Goal: Check status: Check status

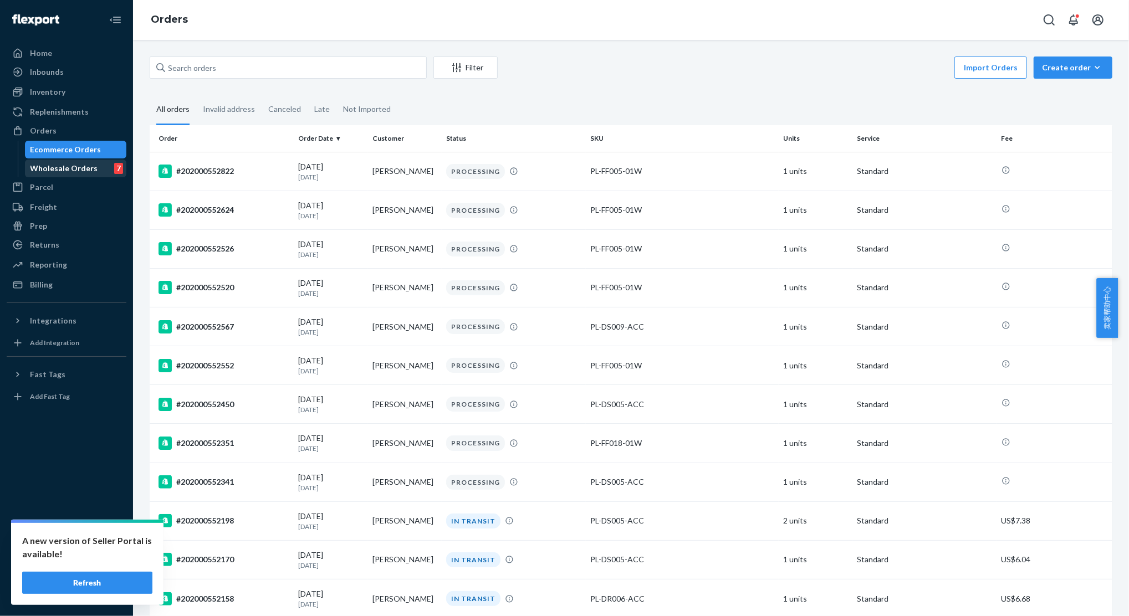
click at [45, 165] on div "Wholesale Orders" at bounding box center [64, 168] width 68 height 11
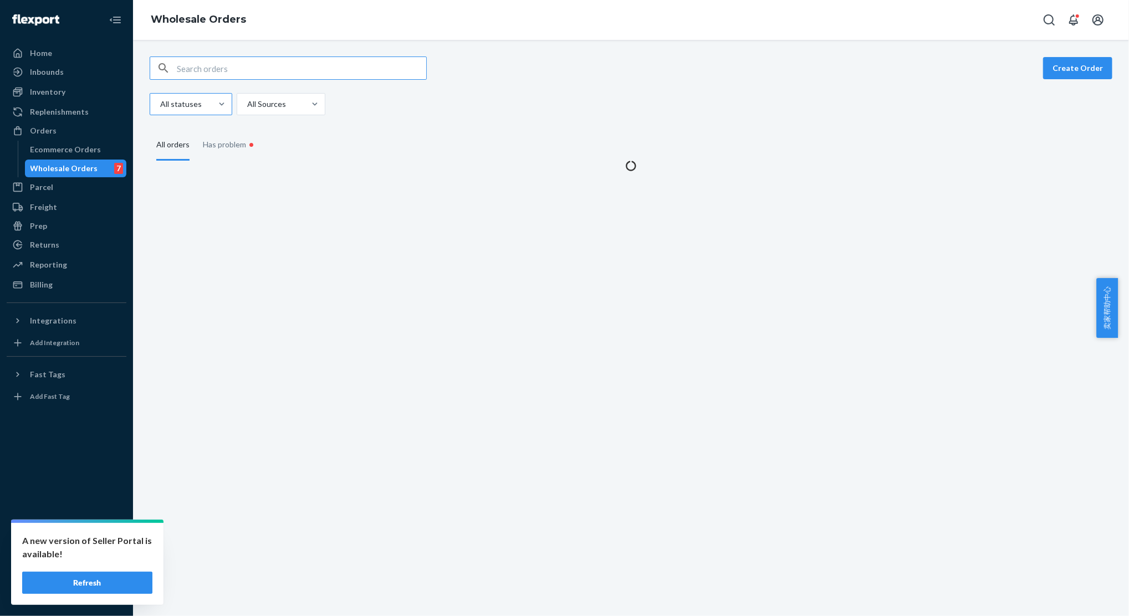
click at [182, 108] on div at bounding box center [190, 104] width 62 height 13
click at [160, 108] on input "All statuses" at bounding box center [159, 104] width 1 height 11
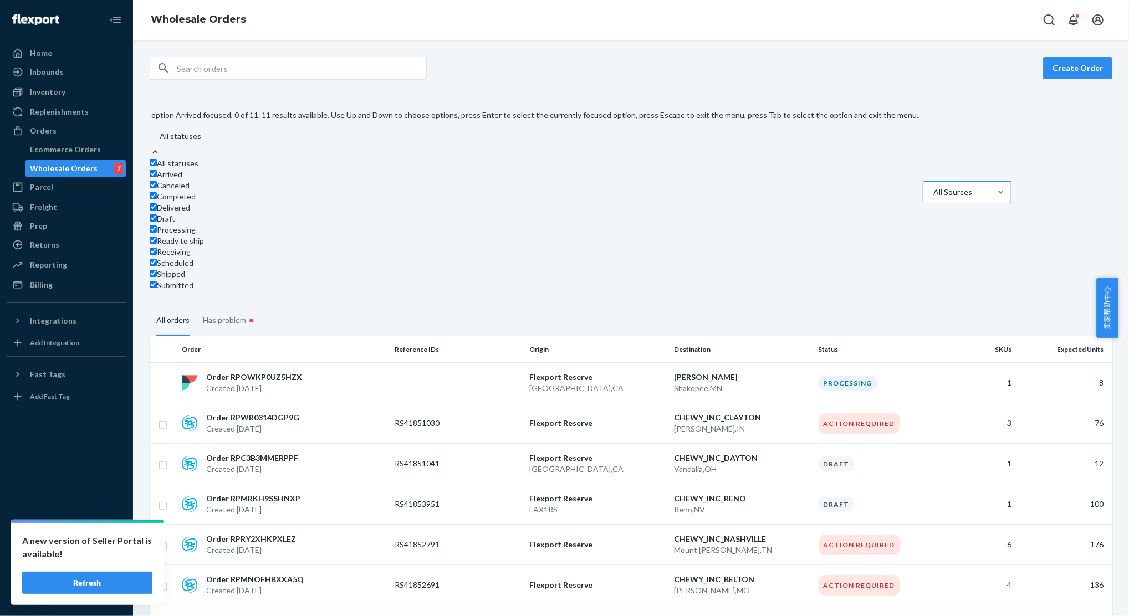
click at [932, 186] on div at bounding box center [966, 192] width 68 height 13
click at [932, 187] on input "All Sources" at bounding box center [932, 192] width 1 height 11
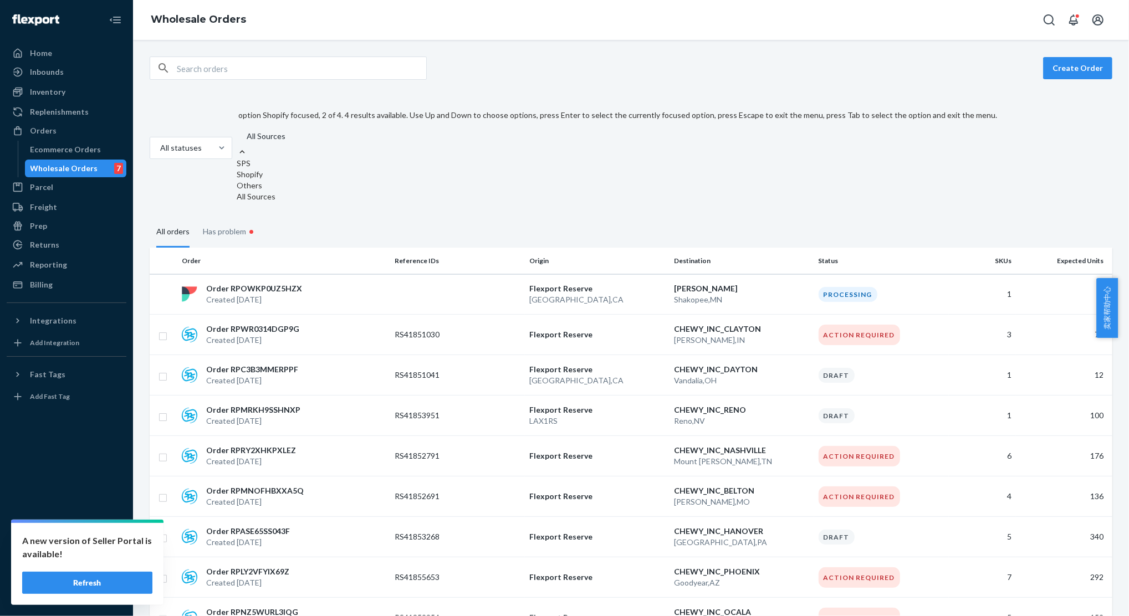
click at [599, 103] on div "All statuses option Shopify focused, 2 of 4. 4 results available. Use Up and Do…" at bounding box center [627, 147] width 954 height 109
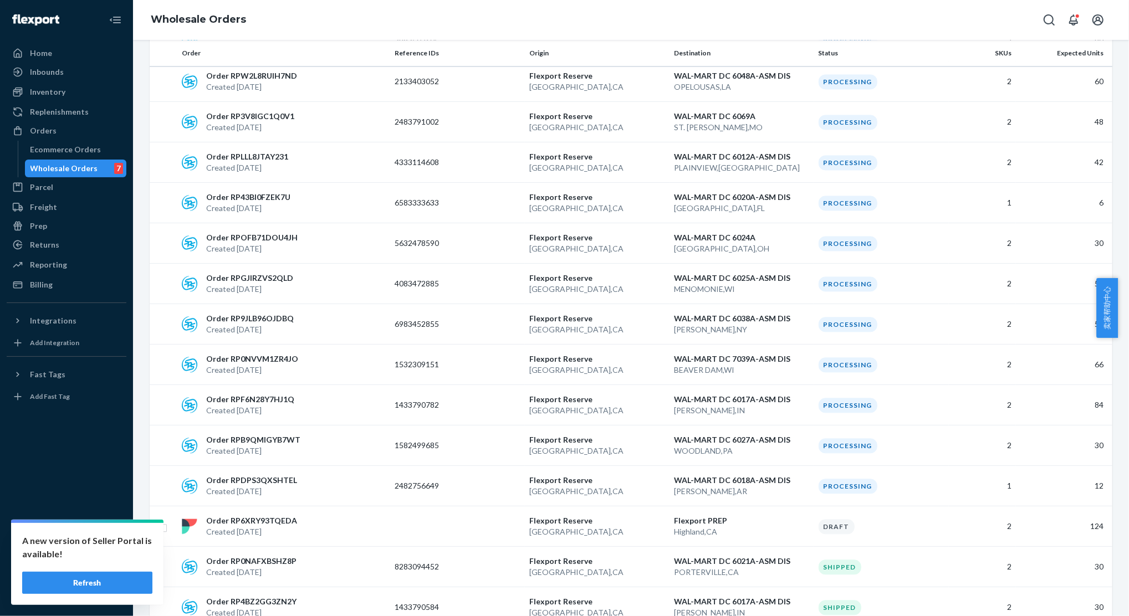
scroll to position [2069, 0]
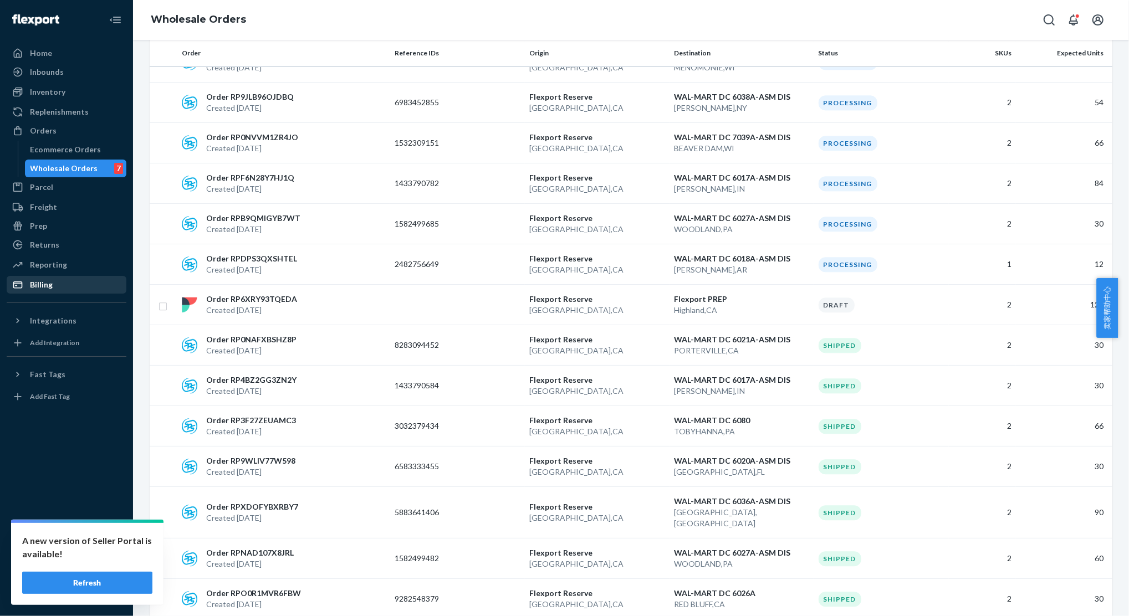
drag, startPoint x: 52, startPoint y: 284, endPoint x: 47, endPoint y: 287, distance: 6.0
click at [52, 284] on div "Billing" at bounding box center [66, 285] width 117 height 16
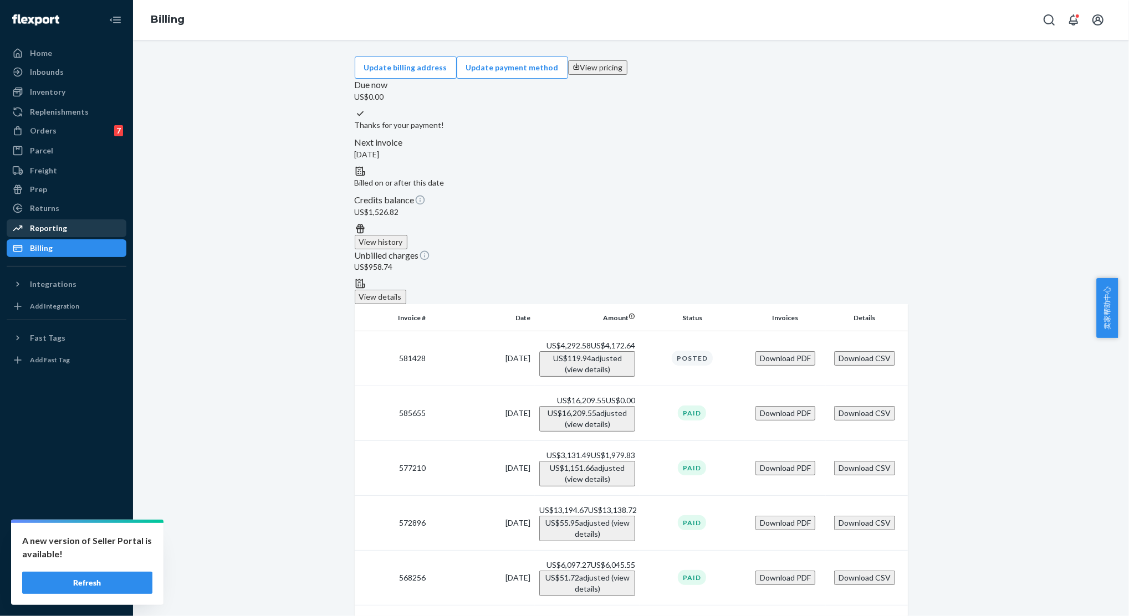
click at [39, 228] on div "Reporting" at bounding box center [48, 228] width 37 height 11
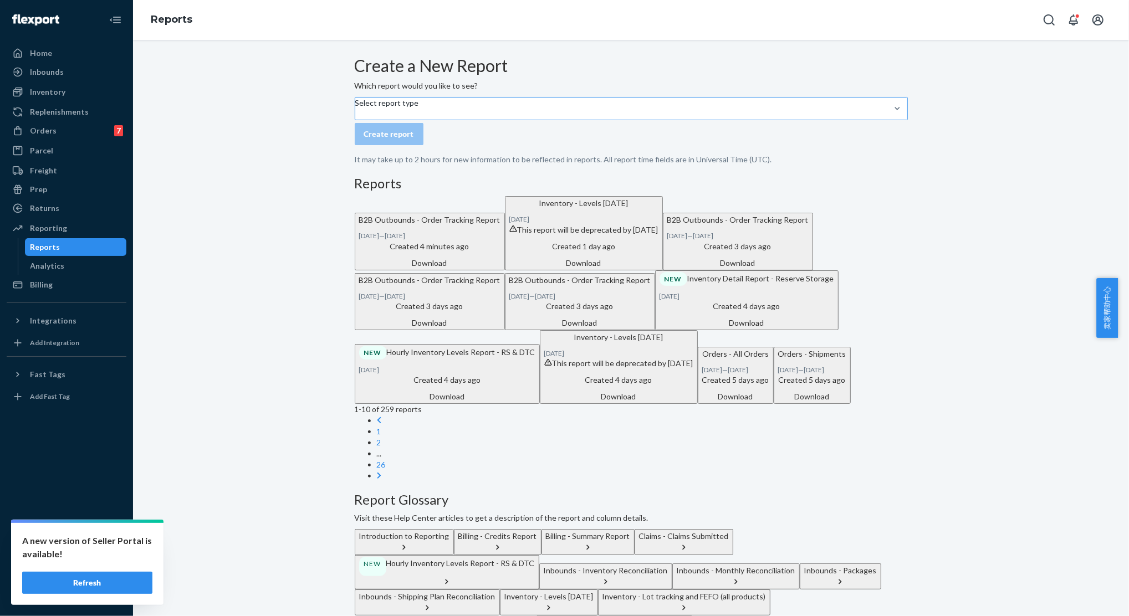
click at [419, 120] on div "Select report type" at bounding box center [387, 109] width 64 height 22
click at [356, 120] on input "Select report type" at bounding box center [355, 114] width 1 height 11
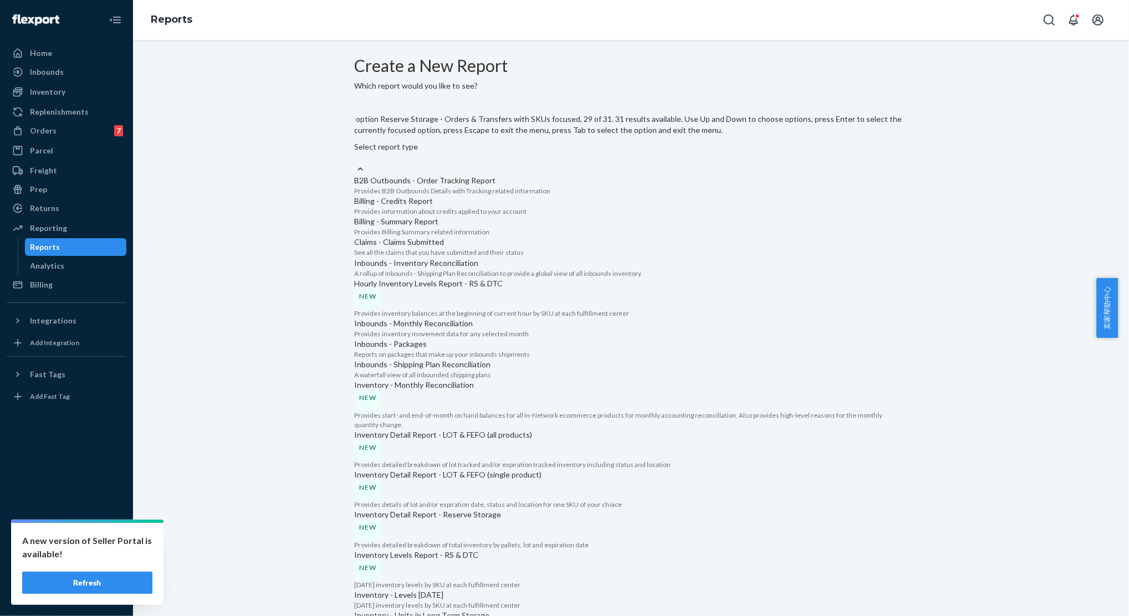
scroll to position [1393, 0]
click at [356, 163] on input "option Reserve Storage - Orders & Transfers with SKUs focused, 29 of 31. 31 res…" at bounding box center [355, 157] width 1 height 11
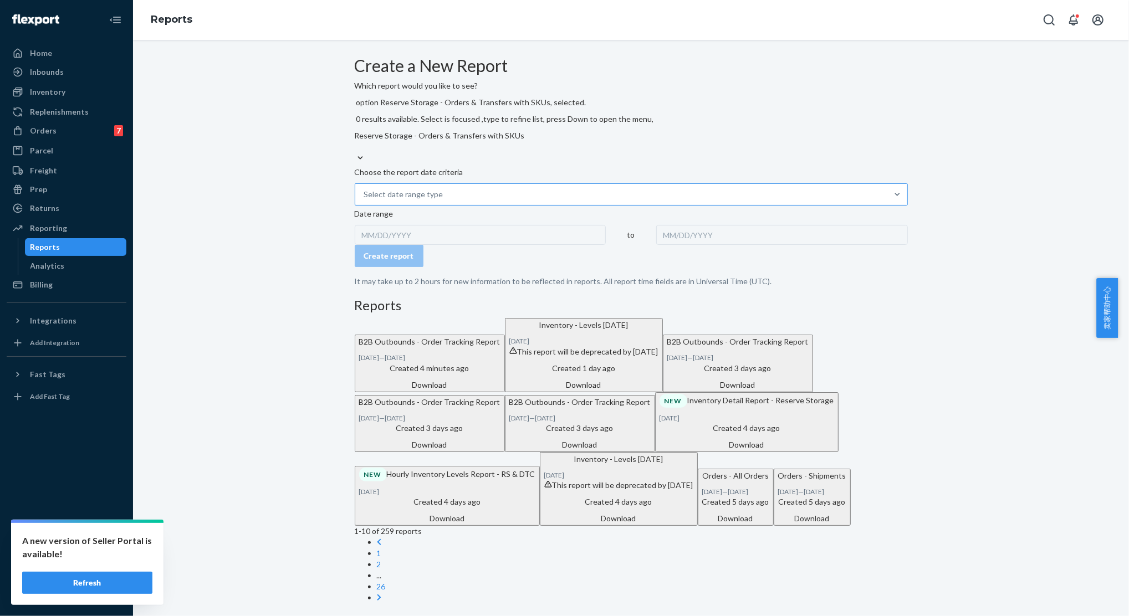
click at [490, 185] on div "Select date range type" at bounding box center [621, 195] width 532 height 20
click at [444, 189] on input "Select date range type" at bounding box center [443, 194] width 1 height 11
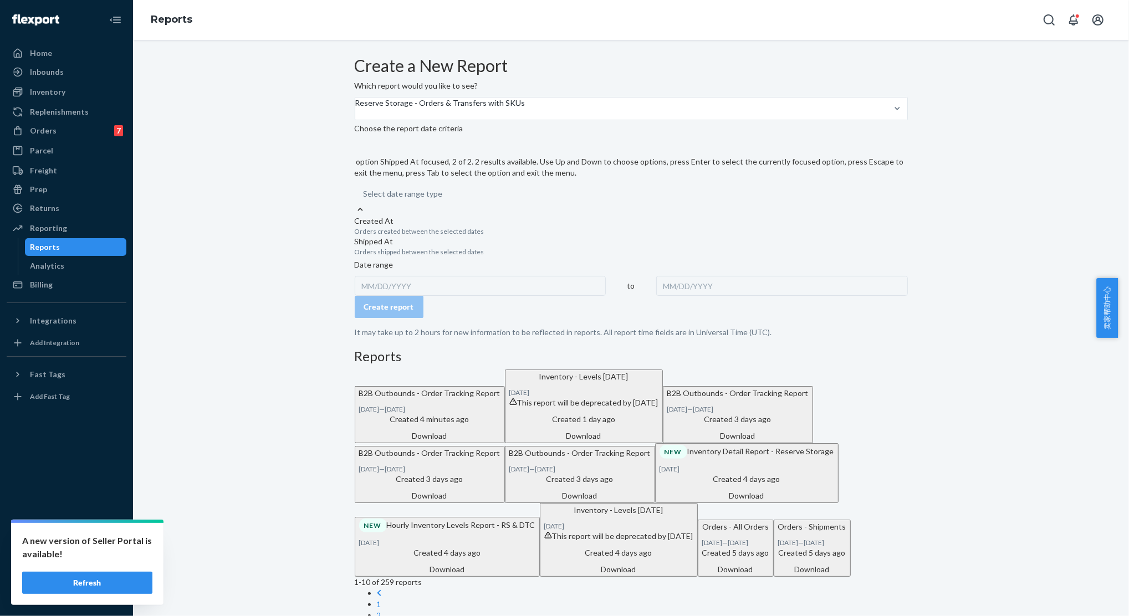
click at [421, 247] on div "Shipped At" at bounding box center [631, 241] width 553 height 11
click at [443, 200] on input "option Shipped At focused, 2 of 2. 2 results available. Use Up and Down to choo…" at bounding box center [443, 193] width 1 height 11
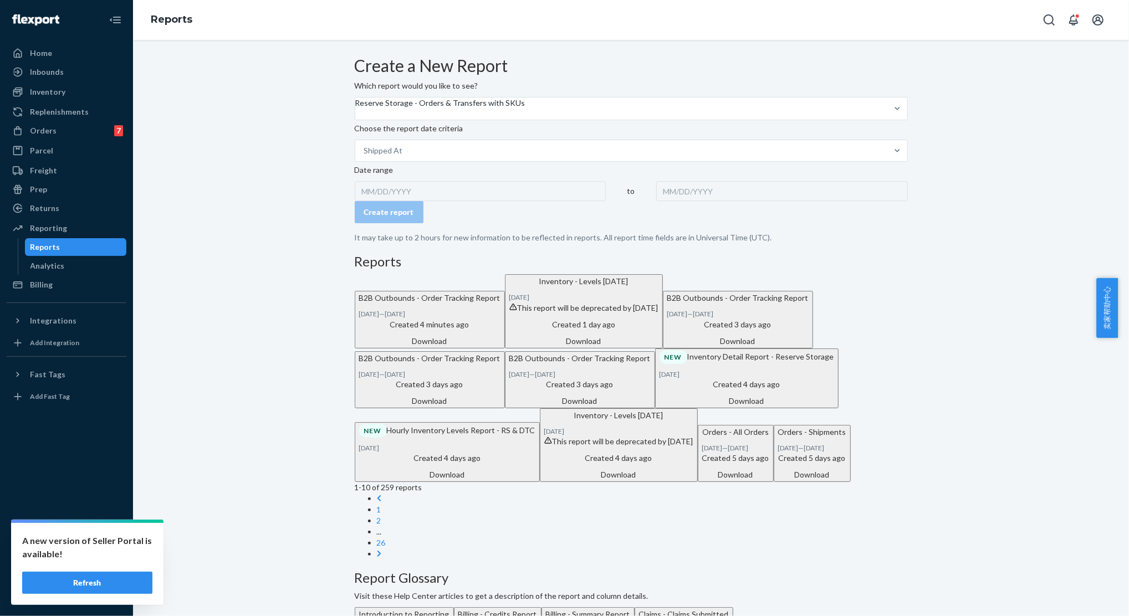
click at [422, 201] on div "MM/DD/YYYY" at bounding box center [481, 191] width 252 height 20
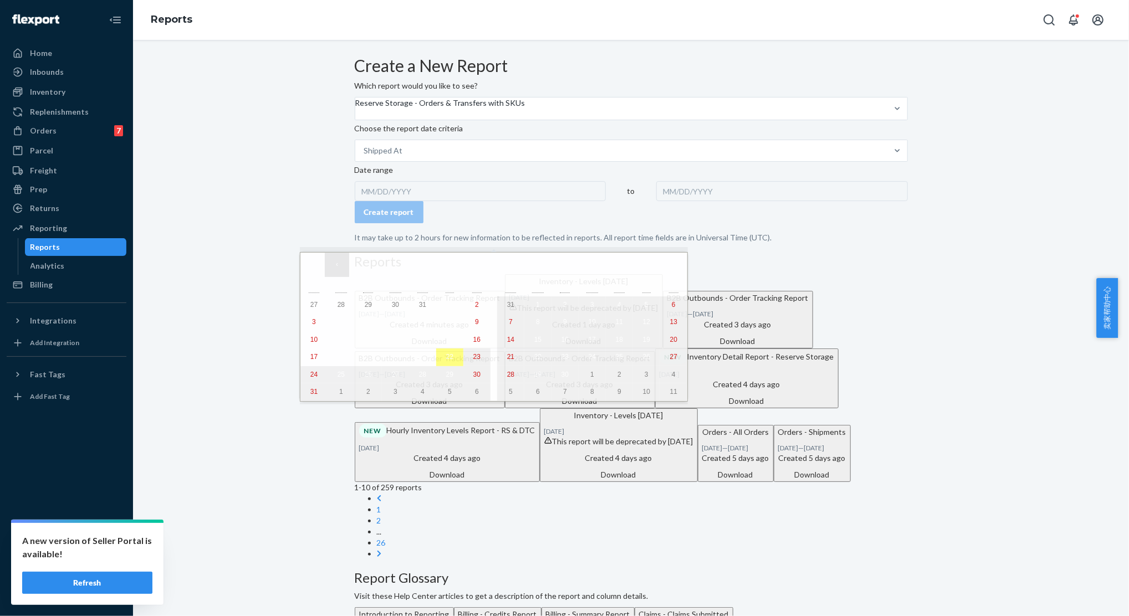
click at [339, 267] on button "‹" at bounding box center [337, 265] width 24 height 24
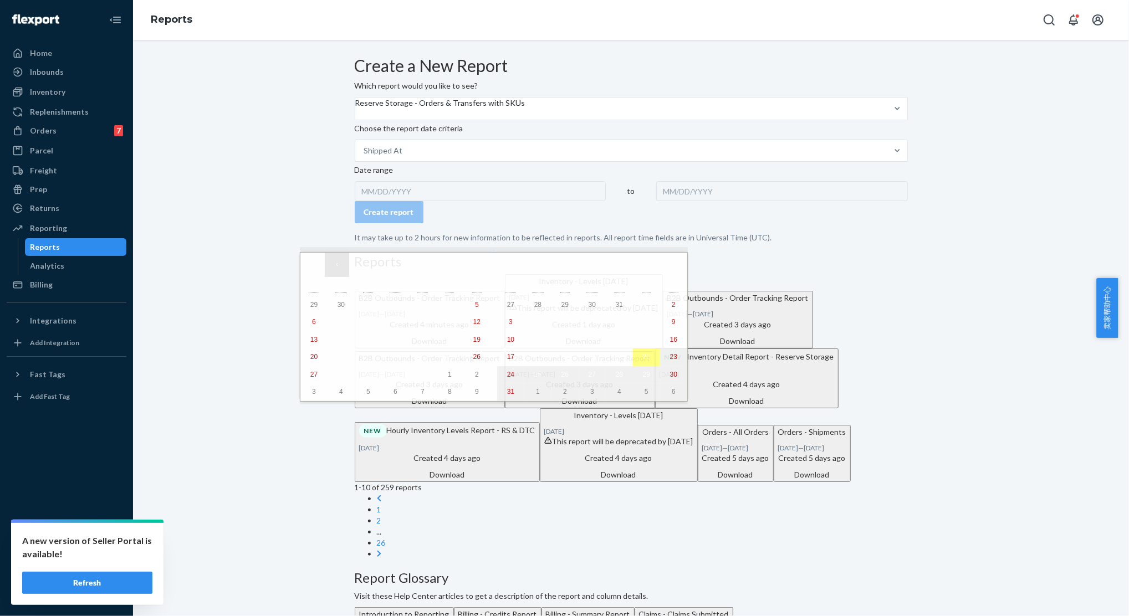
click at [339, 267] on button "‹" at bounding box center [337, 265] width 24 height 24
click at [340, 267] on button "‹" at bounding box center [337, 265] width 24 height 24
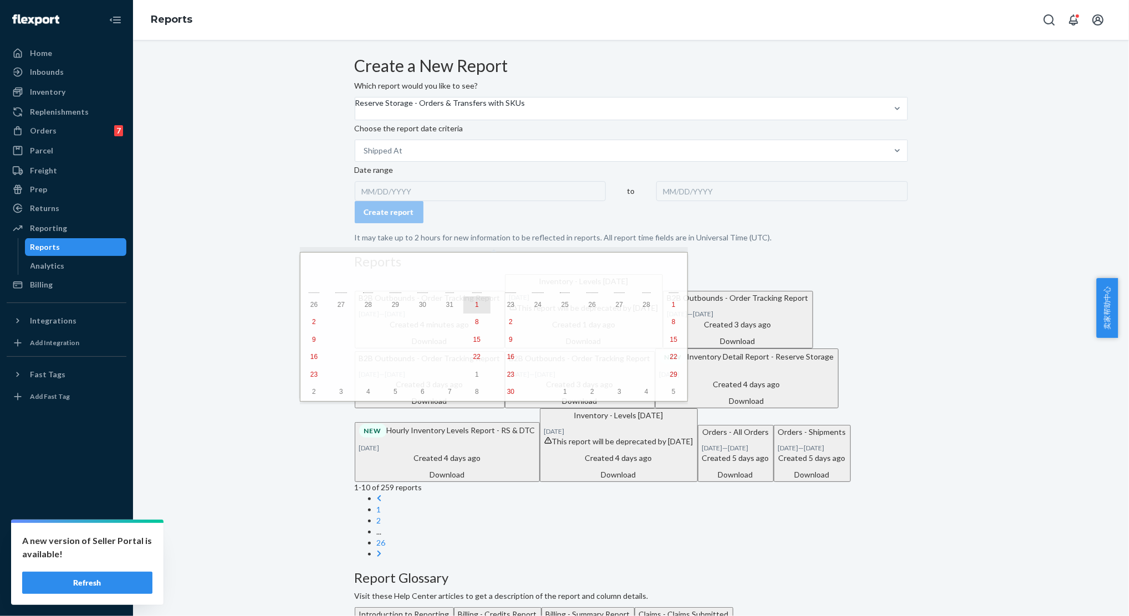
click at [475, 303] on abbr "1" at bounding box center [477, 305] width 4 height 8
click at [638, 268] on button "›" at bounding box center [650, 265] width 24 height 24
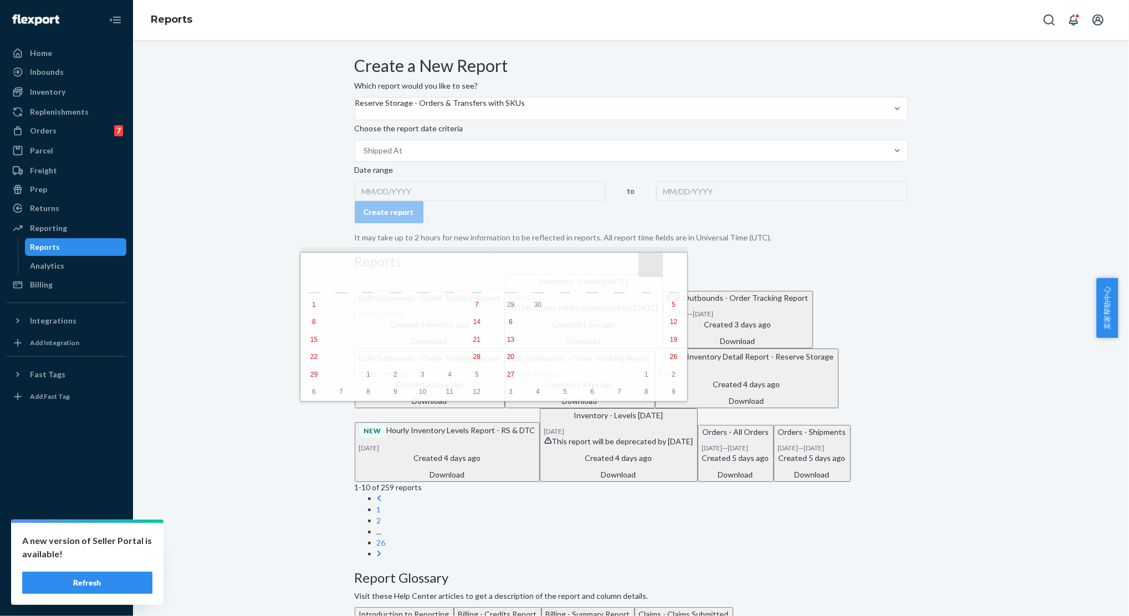
click at [638, 268] on button "›" at bounding box center [650, 265] width 24 height 24
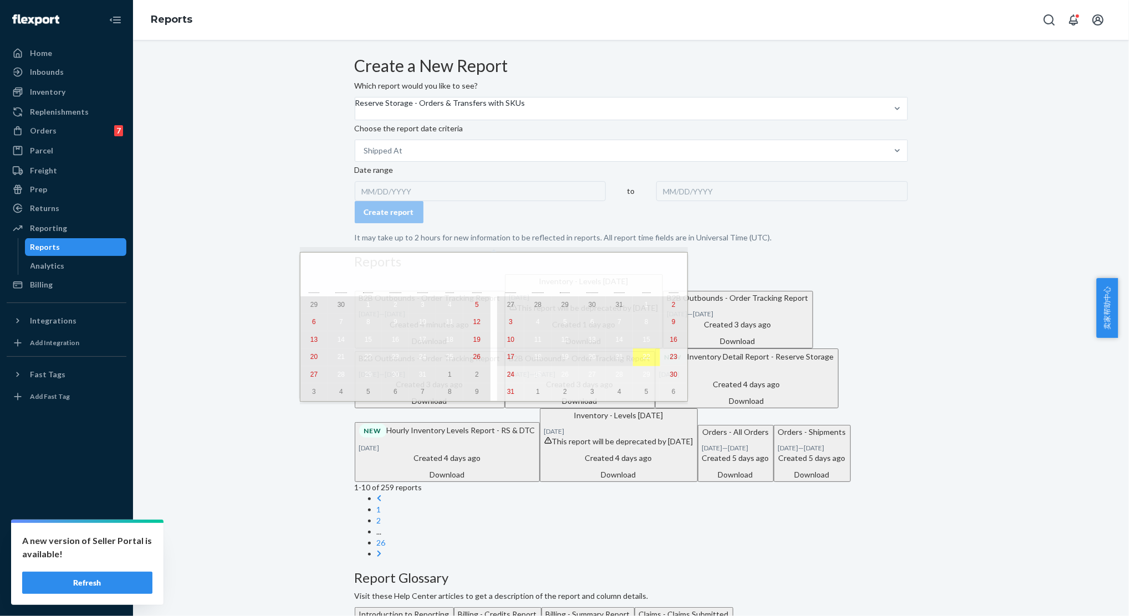
click at [606, 362] on button "21" at bounding box center [619, 358] width 27 height 18
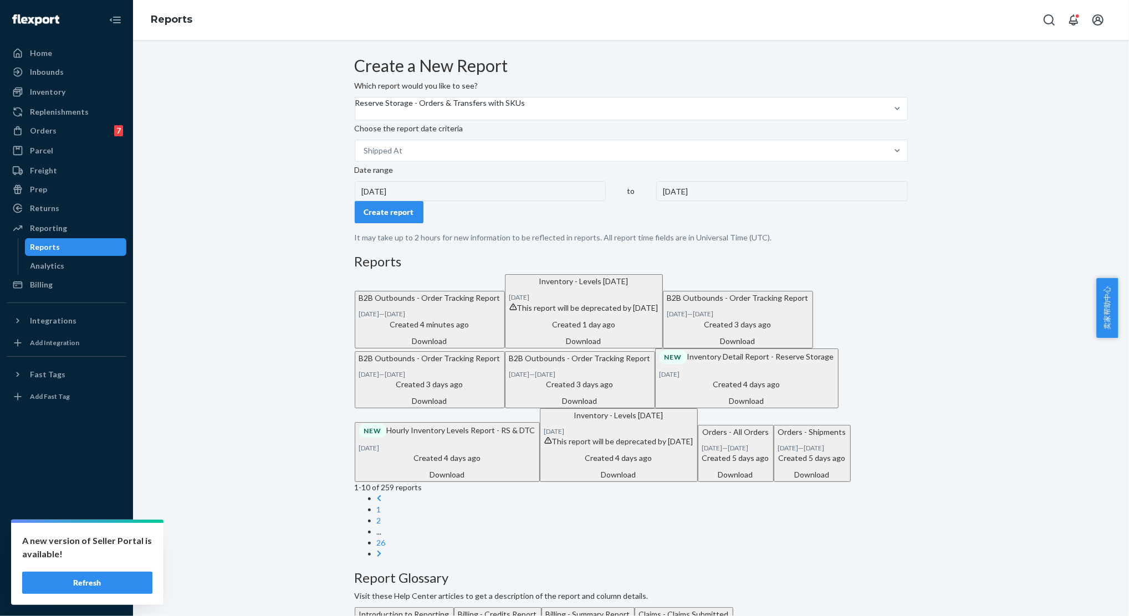
click at [405, 218] on div "Create report" at bounding box center [389, 212] width 50 height 11
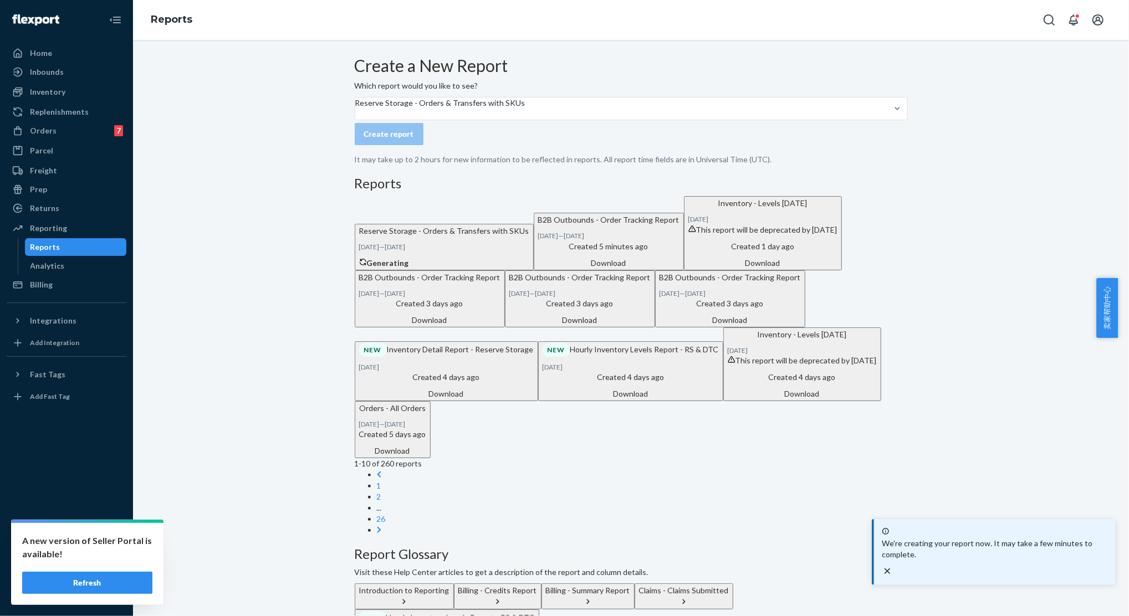
click at [1012, 228] on div "Create a New Report Which report would you like to see? Reserve Storage - Order…" at bounding box center [630, 467] width 979 height 821
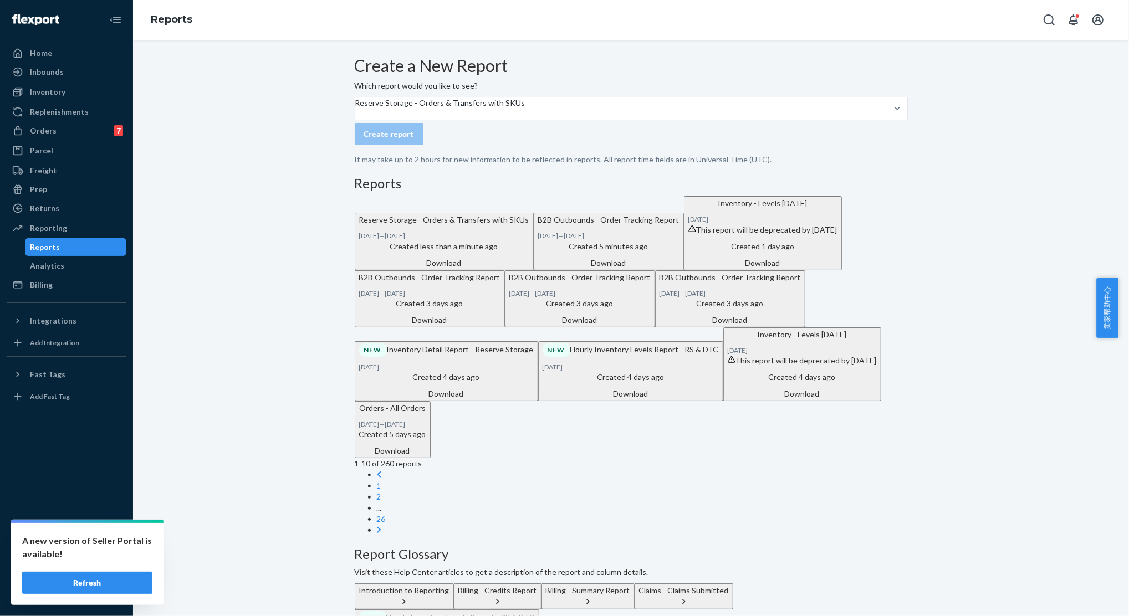
click at [529, 269] on div "Download" at bounding box center [444, 263] width 170 height 11
drag, startPoint x: 51, startPoint y: 136, endPoint x: 68, endPoint y: 167, distance: 34.7
click at [51, 136] on div "Orders 7" at bounding box center [66, 131] width 117 height 16
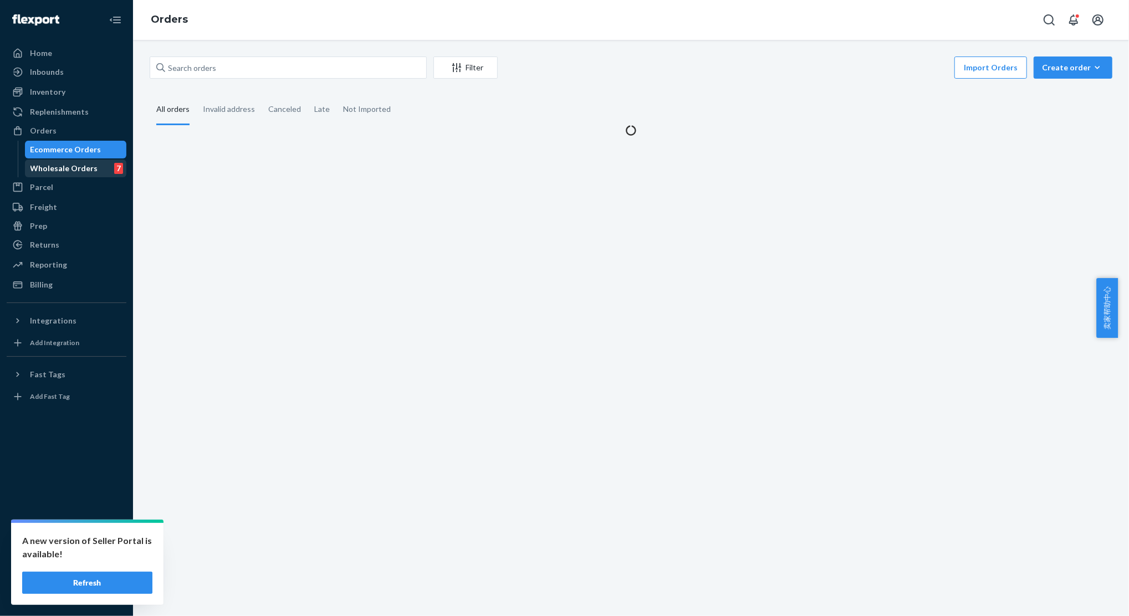
click at [62, 166] on div "Wholesale Orders" at bounding box center [64, 168] width 68 height 11
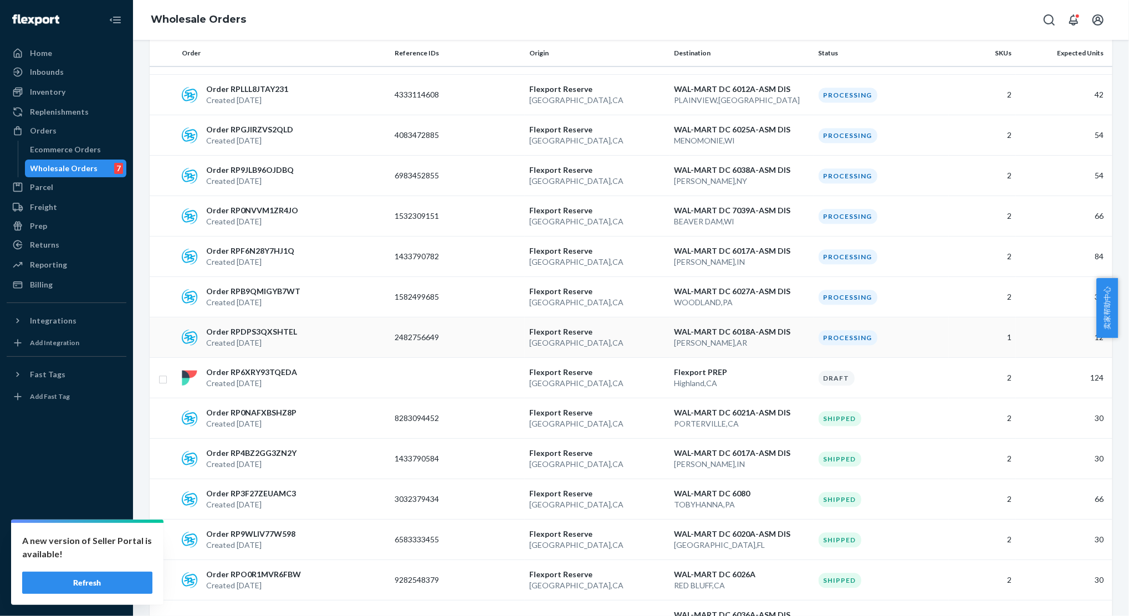
scroll to position [1995, 0]
click at [306, 367] on div "Order RP6XRY93TQEDA Created [DATE]" at bounding box center [283, 378] width 213 height 22
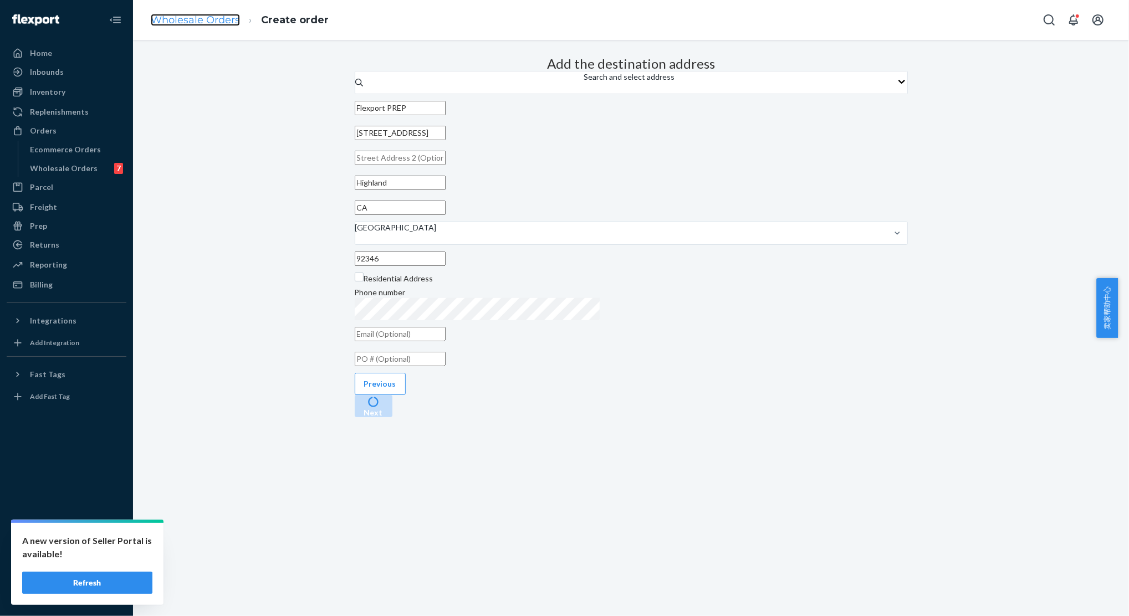
drag, startPoint x: 226, startPoint y: 12, endPoint x: 207, endPoint y: 19, distance: 19.7
click at [207, 19] on link "Wholesale Orders" at bounding box center [195, 20] width 89 height 12
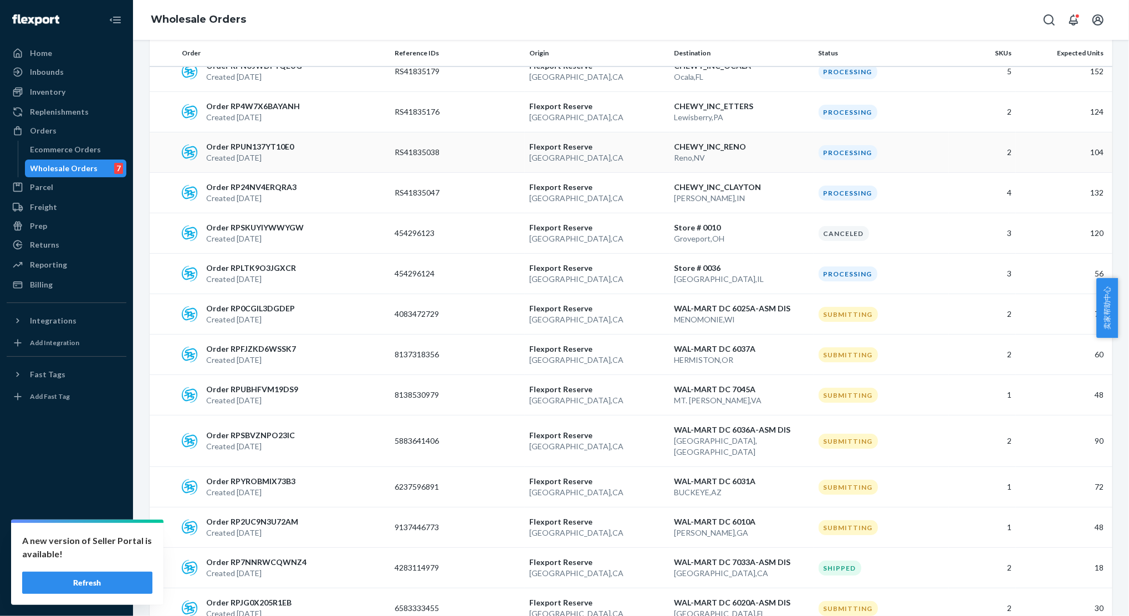
scroll to position [3680, 0]
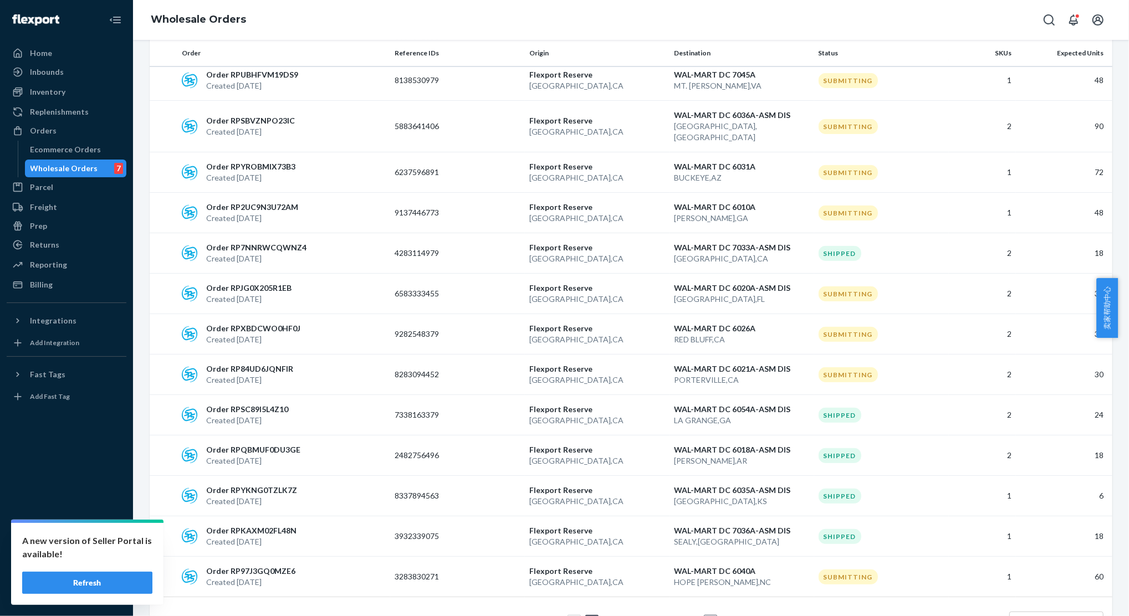
click at [604, 616] on link "2" at bounding box center [608, 621] width 9 height 9
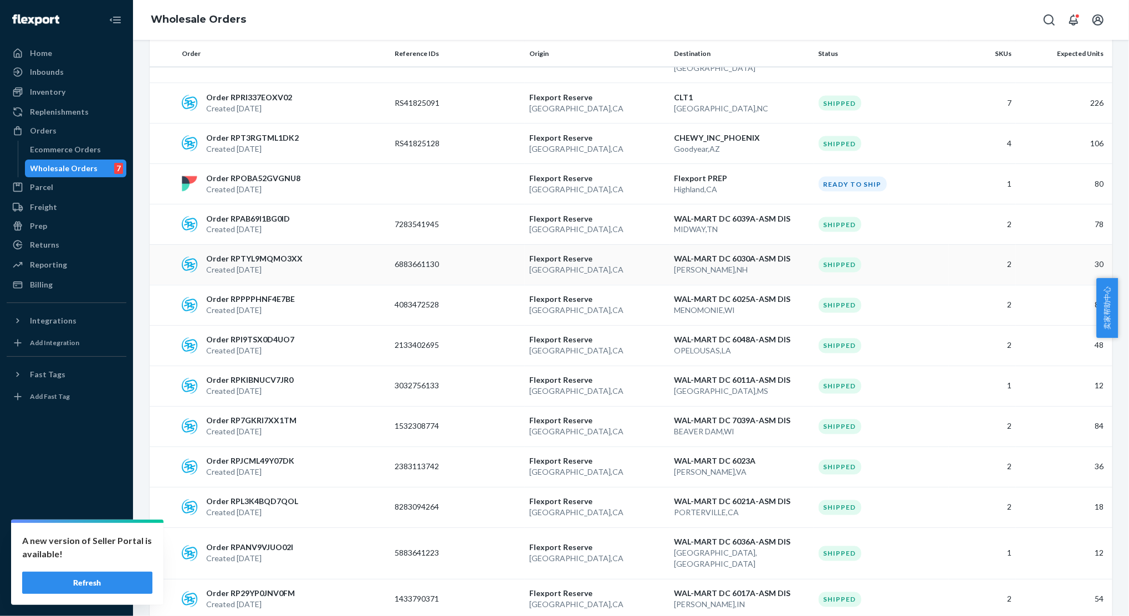
scroll to position [1478, 0]
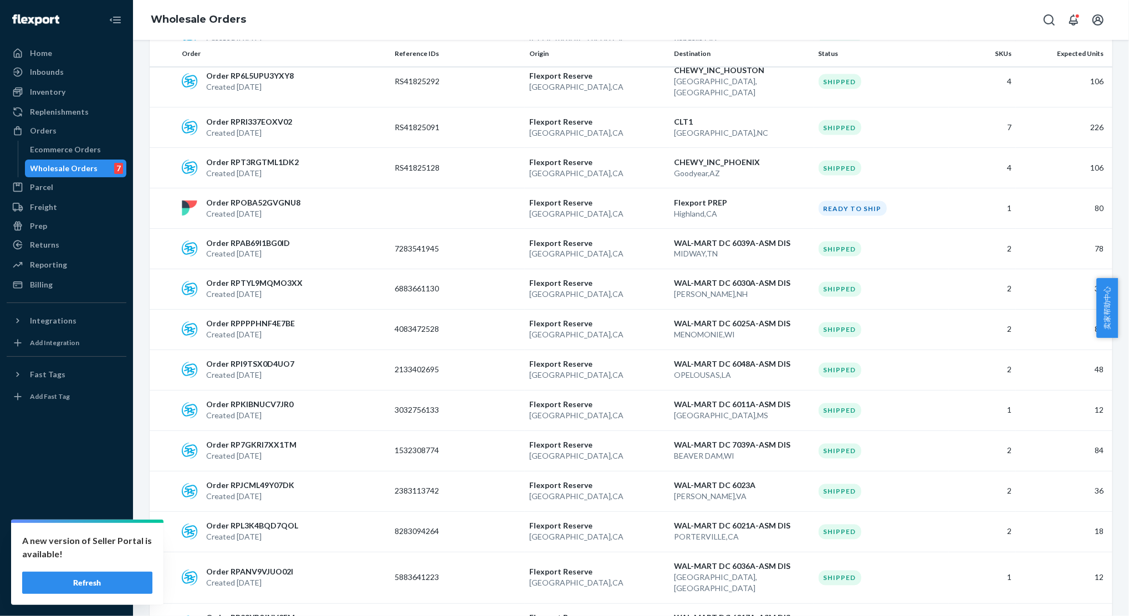
drag, startPoint x: 258, startPoint y: 191, endPoint x: 138, endPoint y: 201, distance: 120.2
click at [138, 201] on div "Create Order All statuses All Sources All orders Has problem • Order Reference …" at bounding box center [631, 328] width 996 height 576
drag, startPoint x: 255, startPoint y: 183, endPoint x: 219, endPoint y: 181, distance: 36.1
click at [219, 197] on p "Order RPOBA52GVGNU8" at bounding box center [253, 202] width 94 height 11
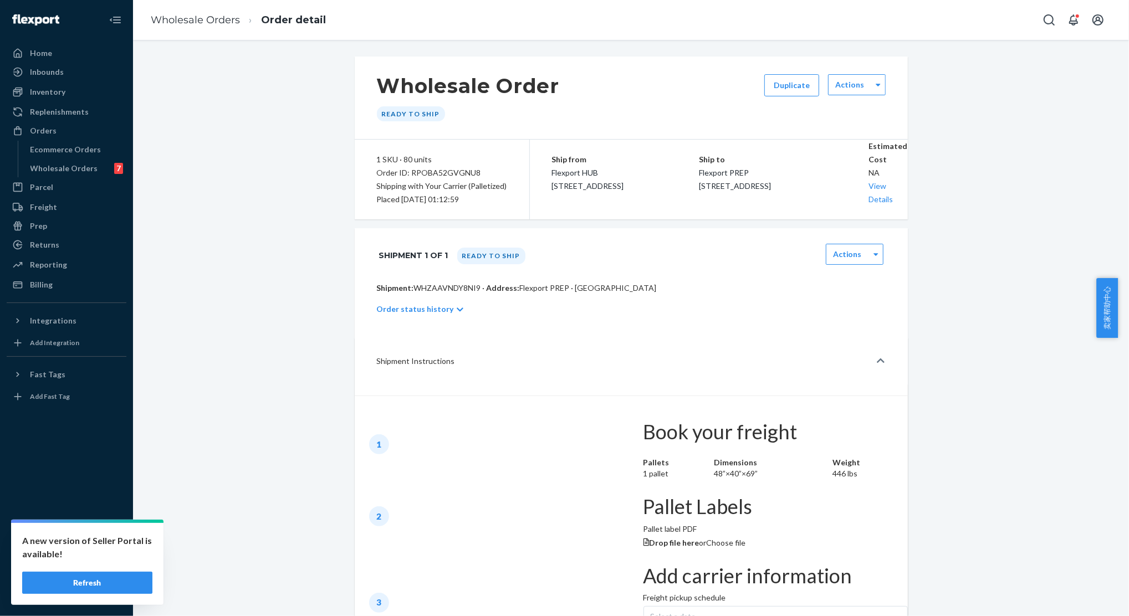
click at [555, 10] on div "Wholesale Orders Order detail" at bounding box center [631, 20] width 996 height 40
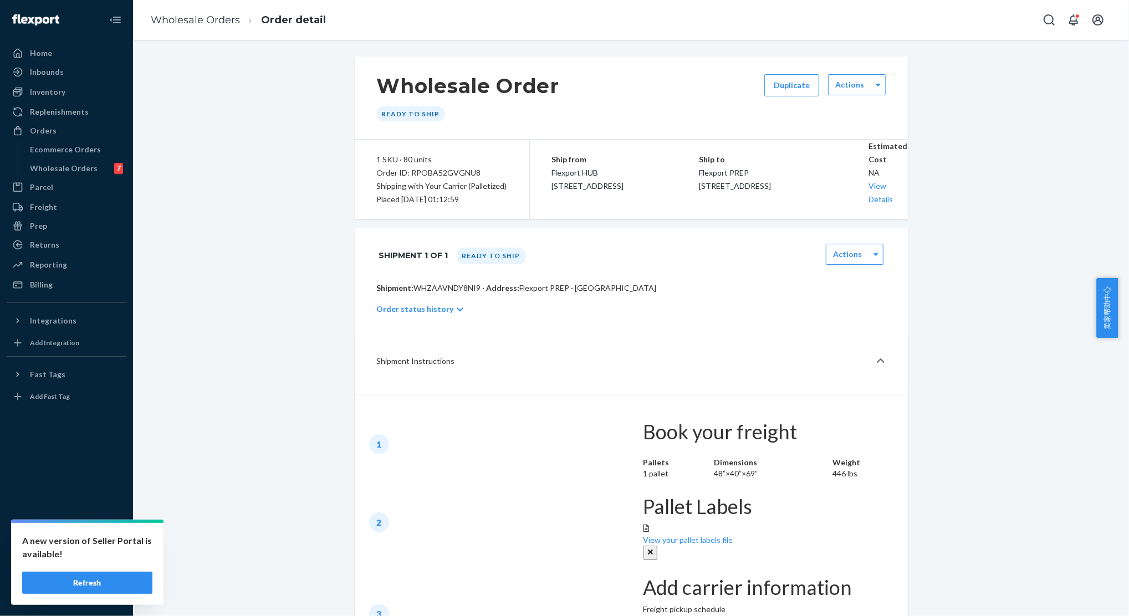
click at [457, 310] on icon at bounding box center [460, 310] width 7 height 8
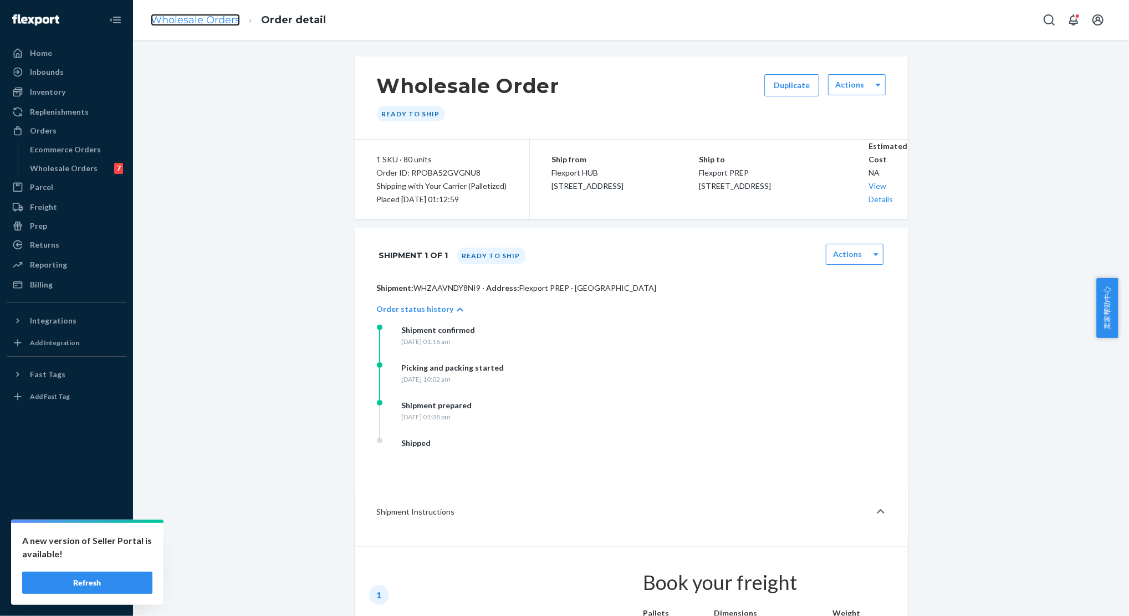
click at [213, 25] on link "Wholesale Orders" at bounding box center [195, 20] width 89 height 12
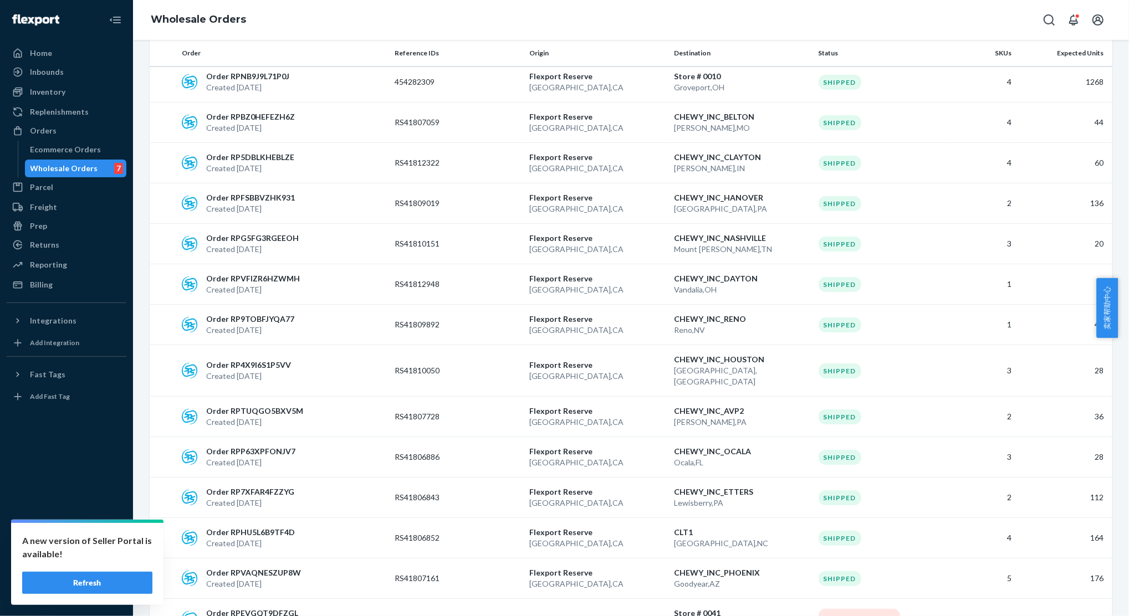
scroll to position [3680, 0]
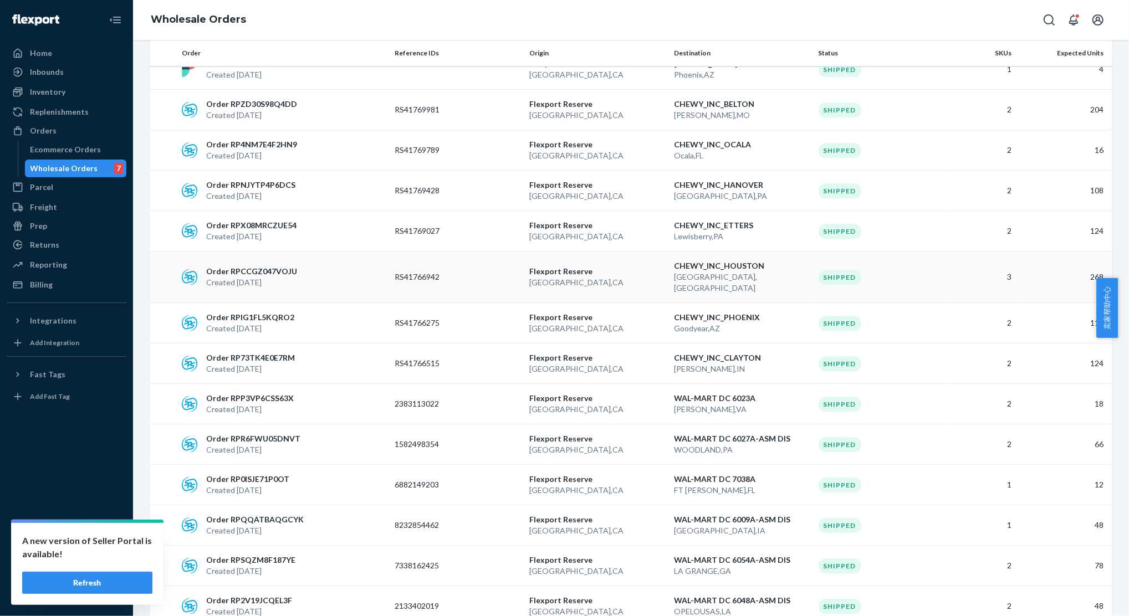
scroll to position [1995, 0]
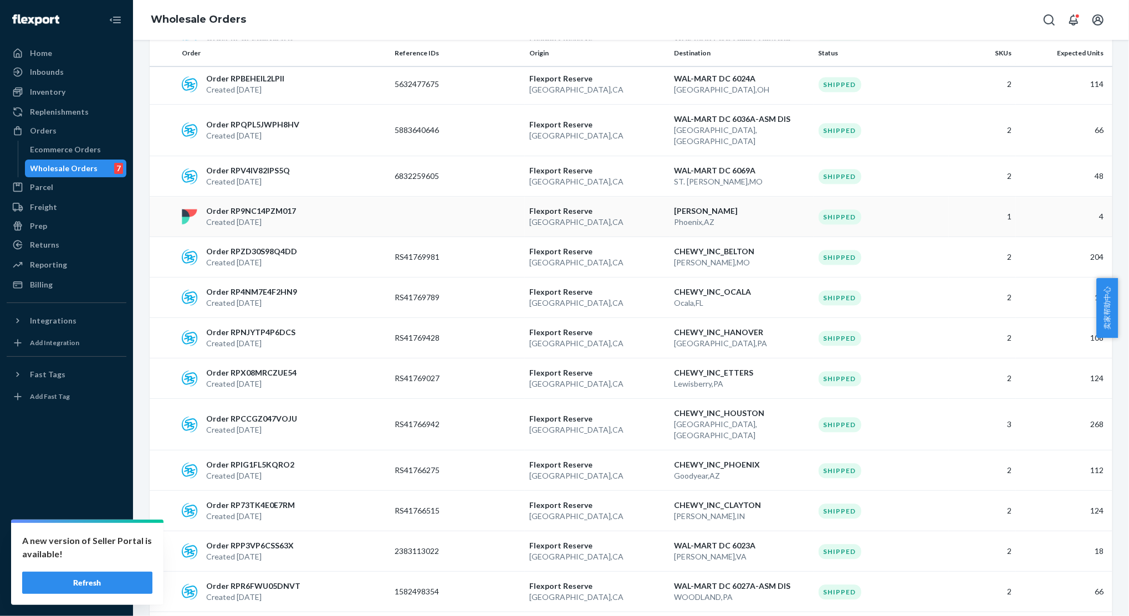
click at [244, 217] on p "Created [DATE]" at bounding box center [251, 222] width 90 height 11
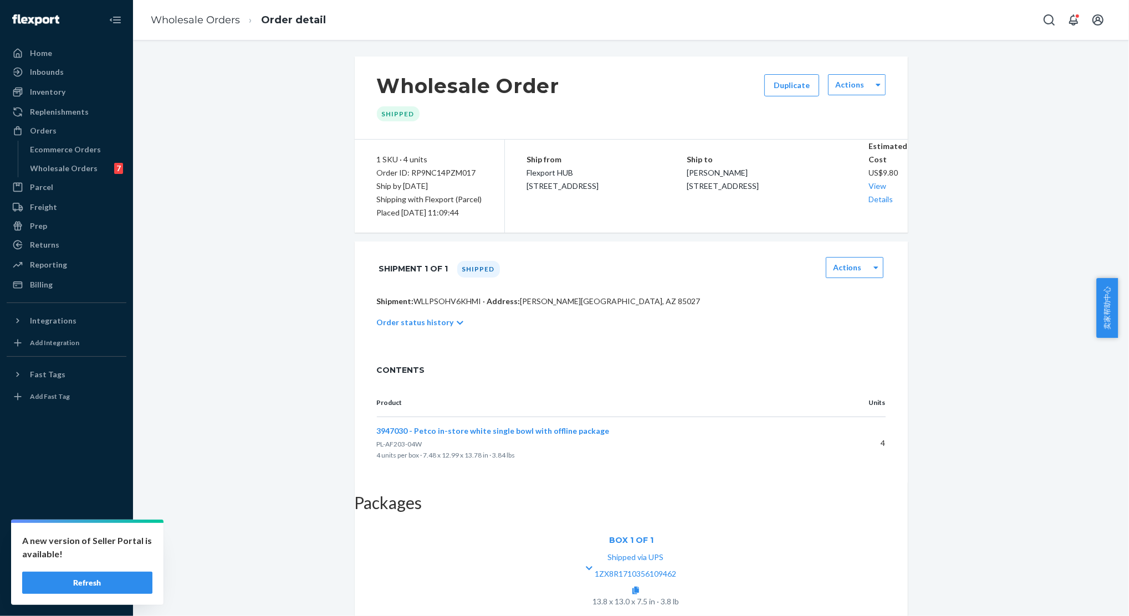
click at [374, 520] on div "Box 1 of 1 Shipped via UPS 1ZX8R1710356109462 13.8 x 13.0 x 7.5 in · 3.8 lb" at bounding box center [631, 568] width 553 height 101
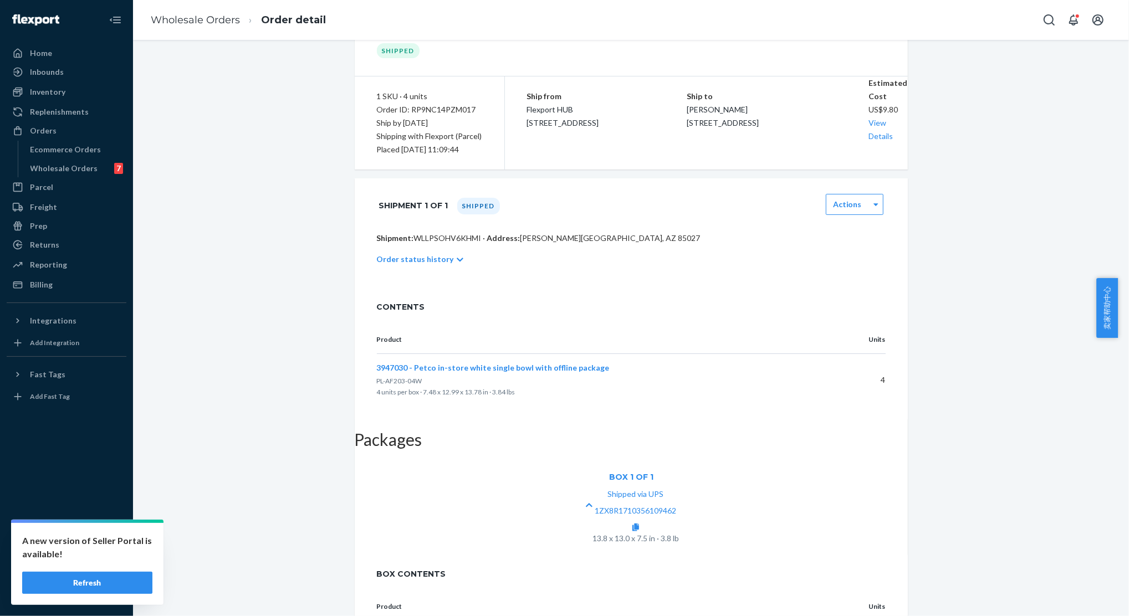
scroll to position [114, 0]
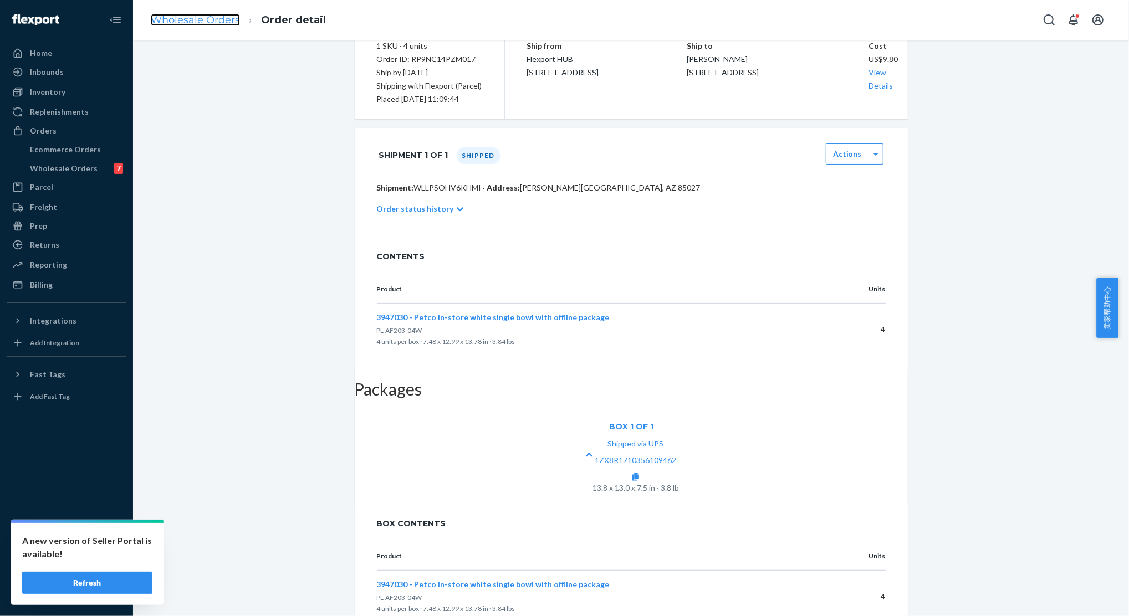
click at [191, 21] on link "Wholesale Orders" at bounding box center [195, 20] width 89 height 12
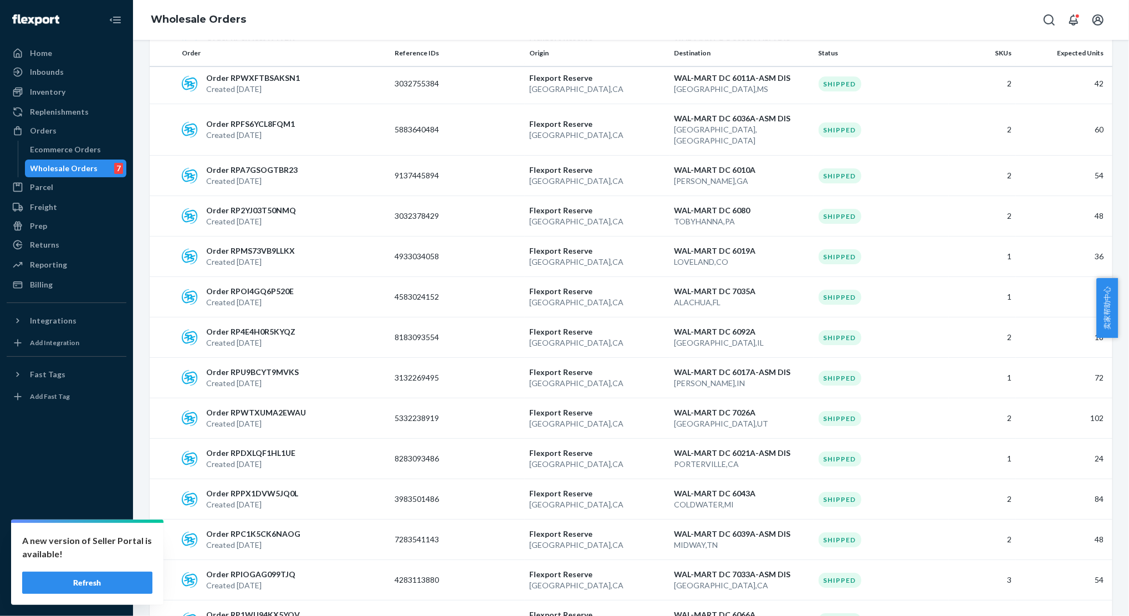
scroll to position [3680, 0]
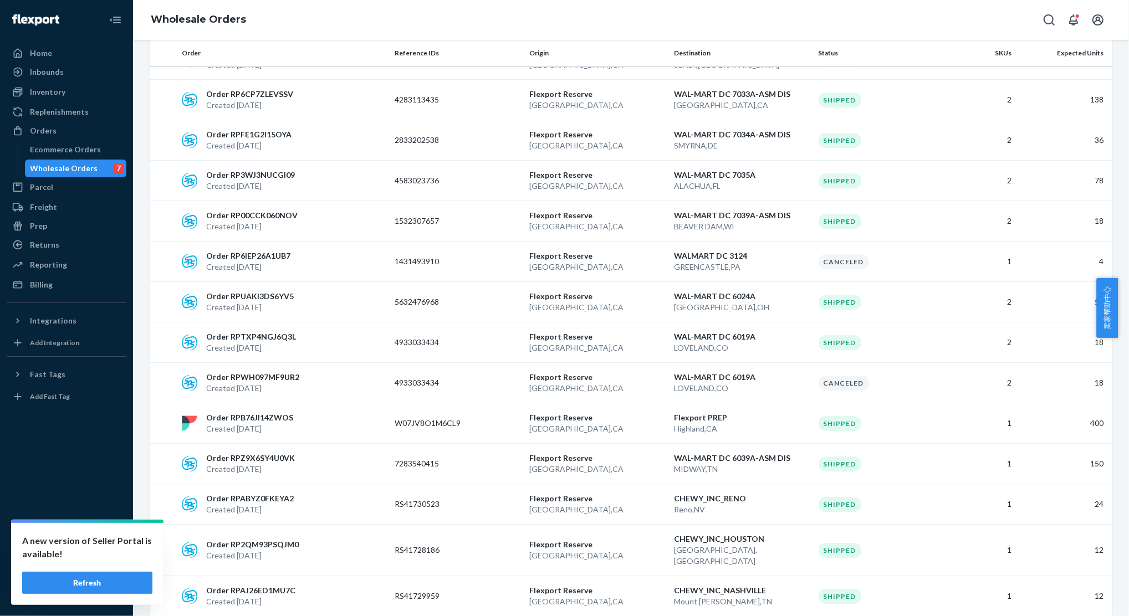
scroll to position [2497, 0]
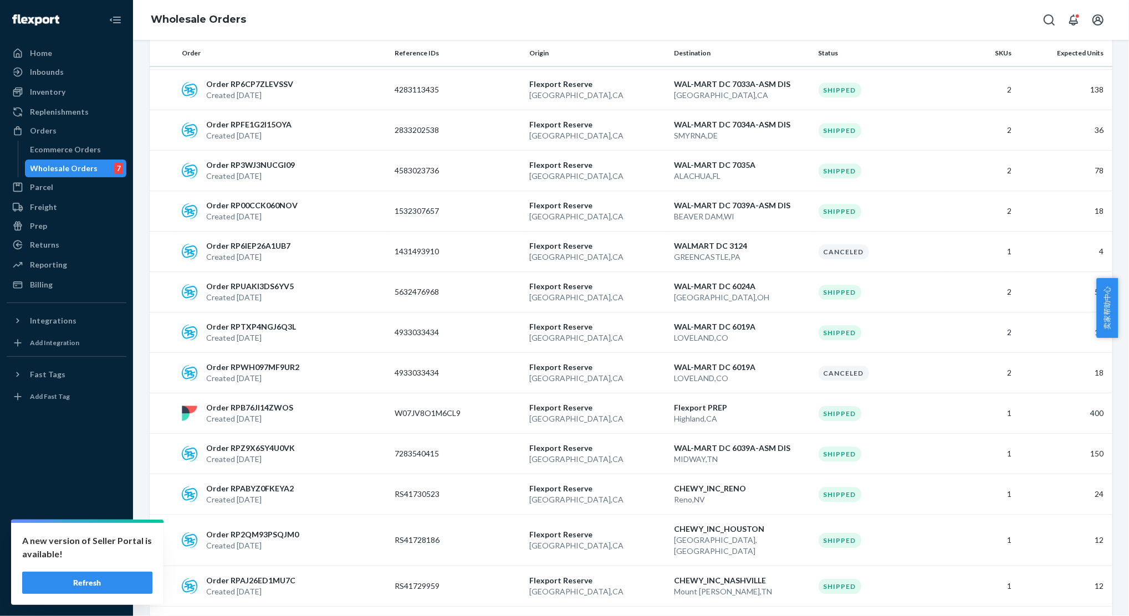
click at [565, 14] on div "Wholesale Orders" at bounding box center [631, 20] width 996 height 40
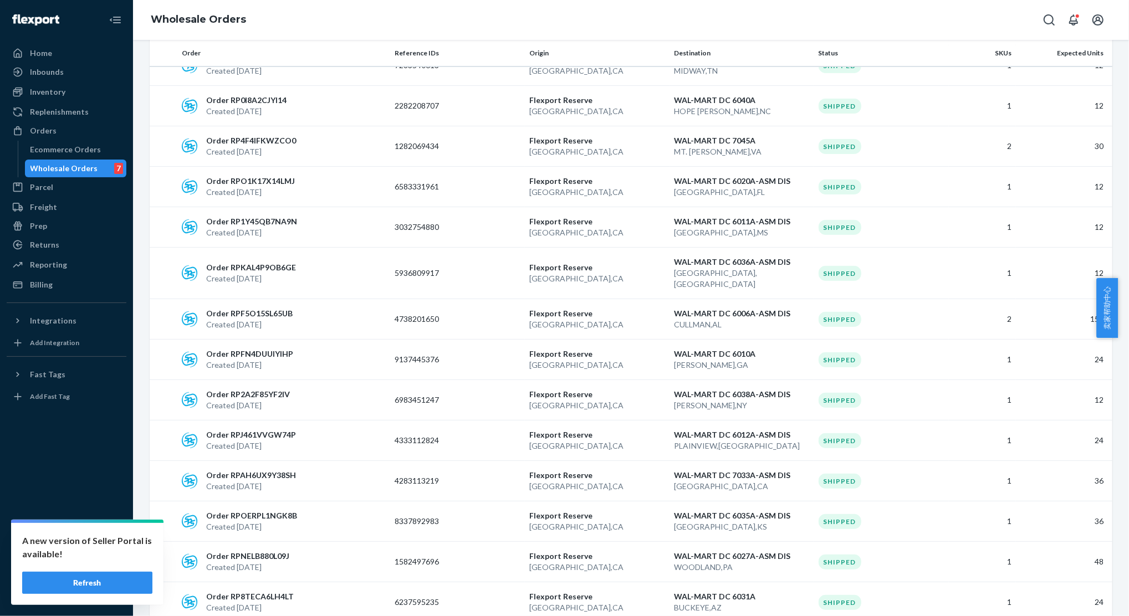
scroll to position [3680, 0]
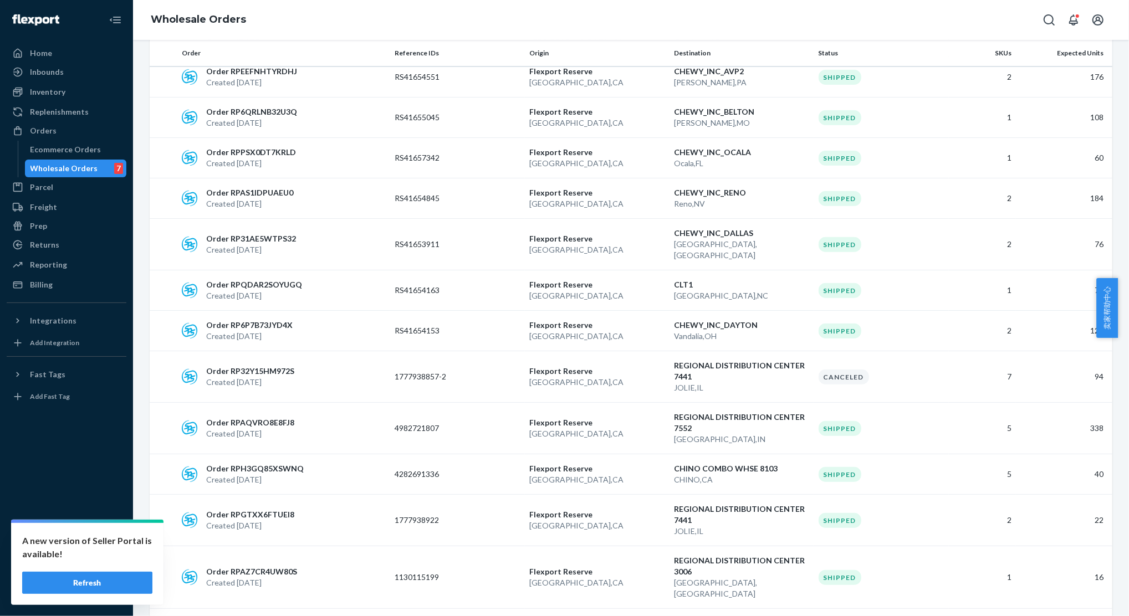
scroll to position [3724, 0]
